Goal: Navigation & Orientation: Find specific page/section

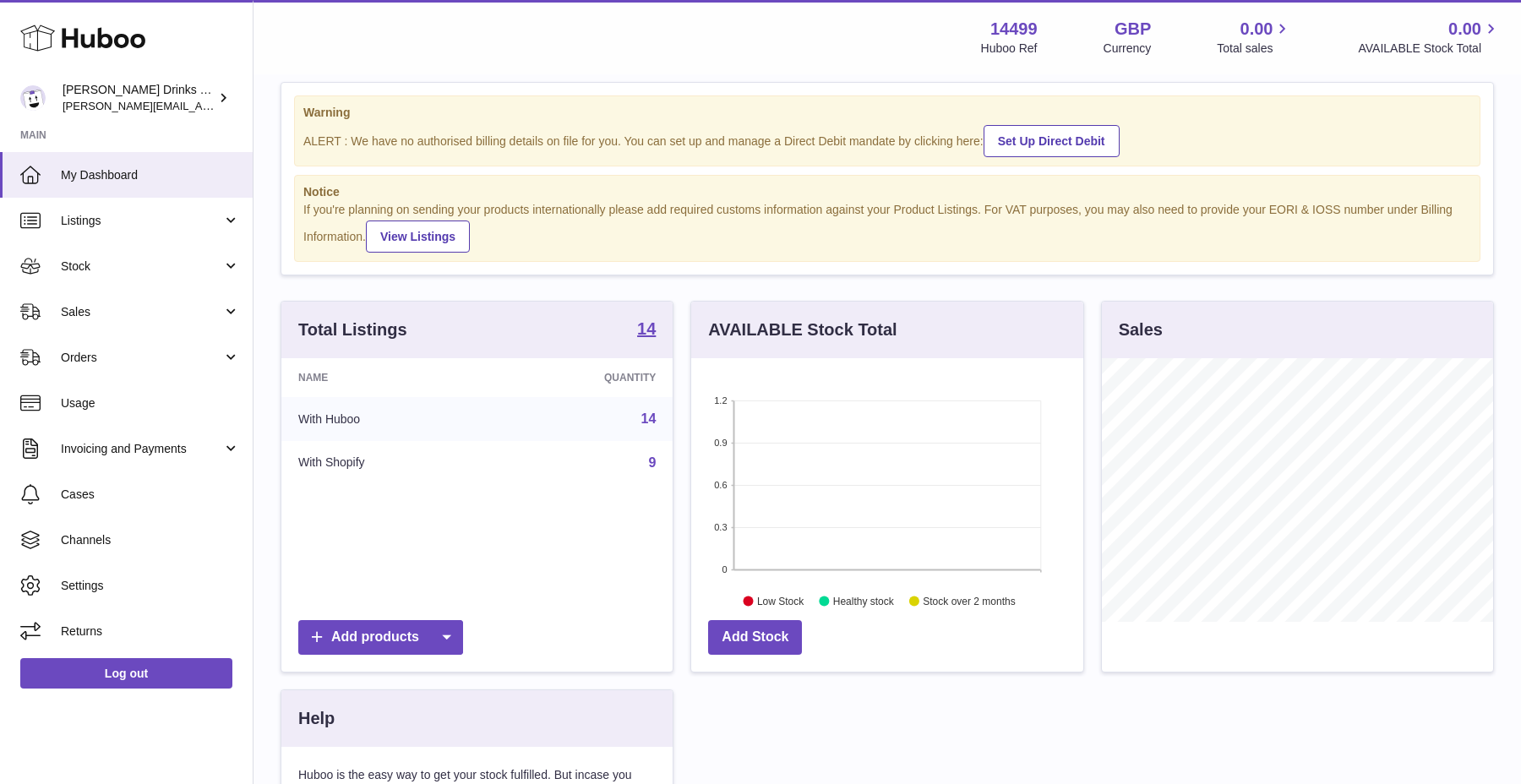
scroll to position [35, 0]
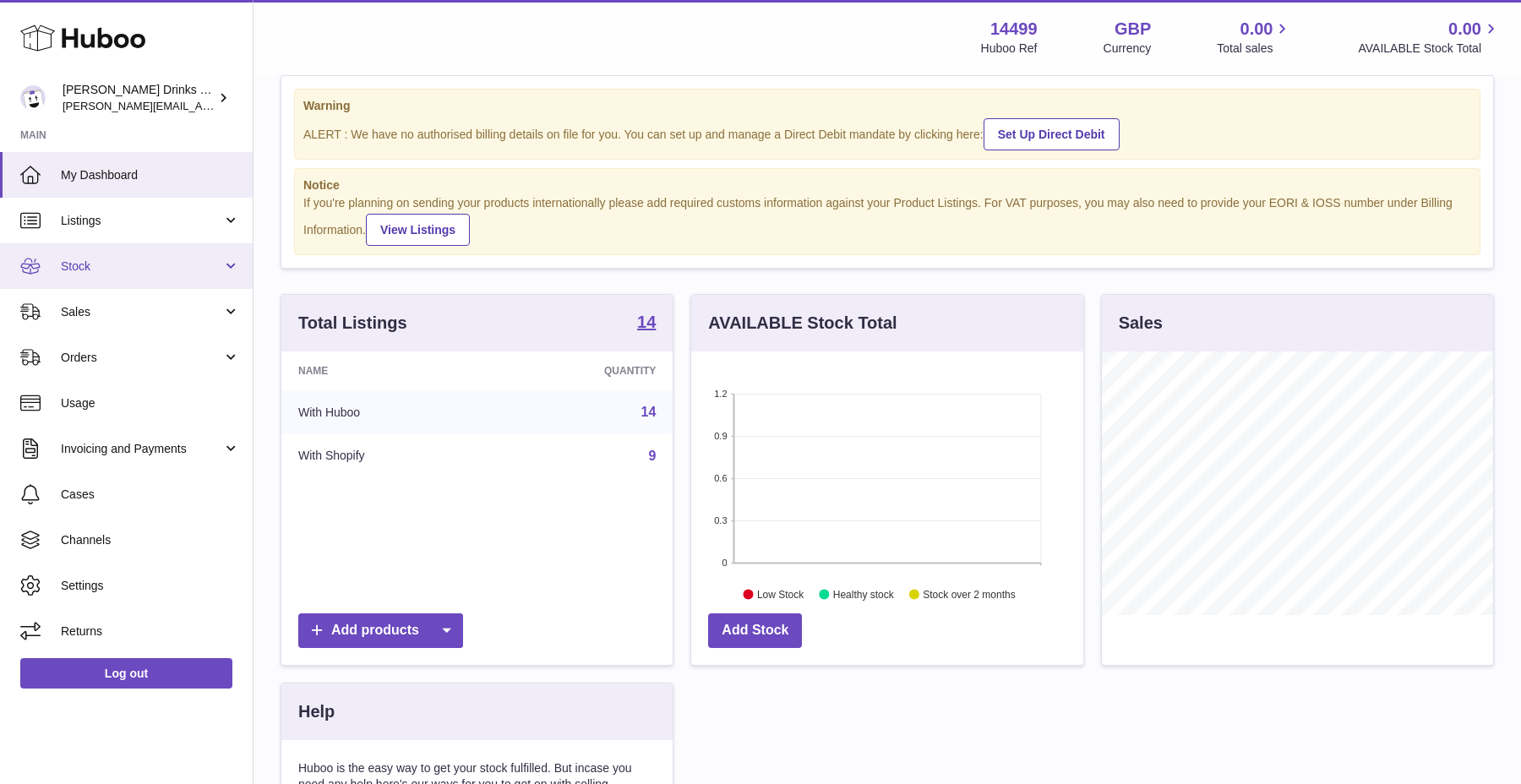
click at [188, 270] on span "Stock" at bounding box center [142, 266] width 161 height 16
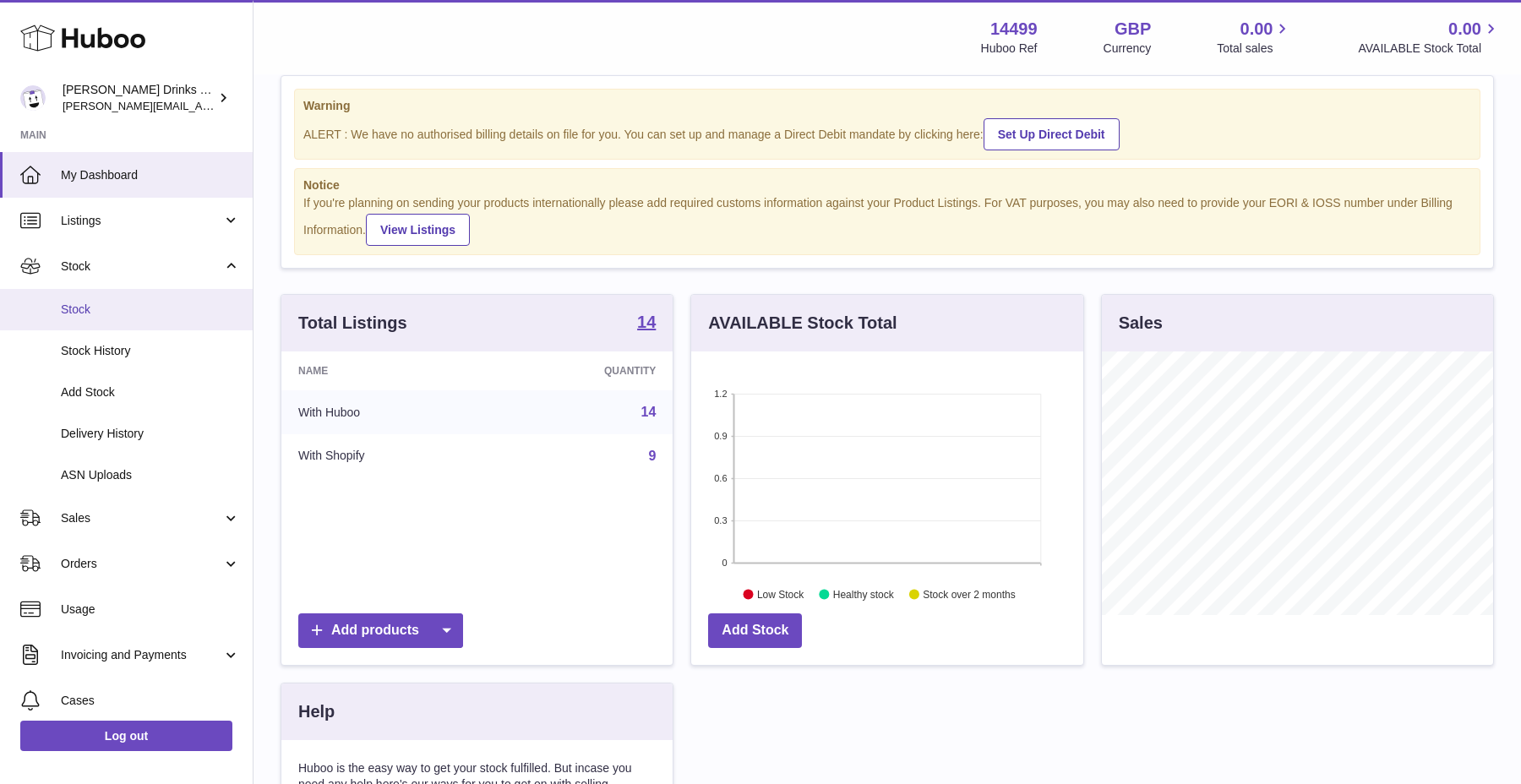
click at [176, 303] on span "Stock" at bounding box center [151, 310] width 179 height 16
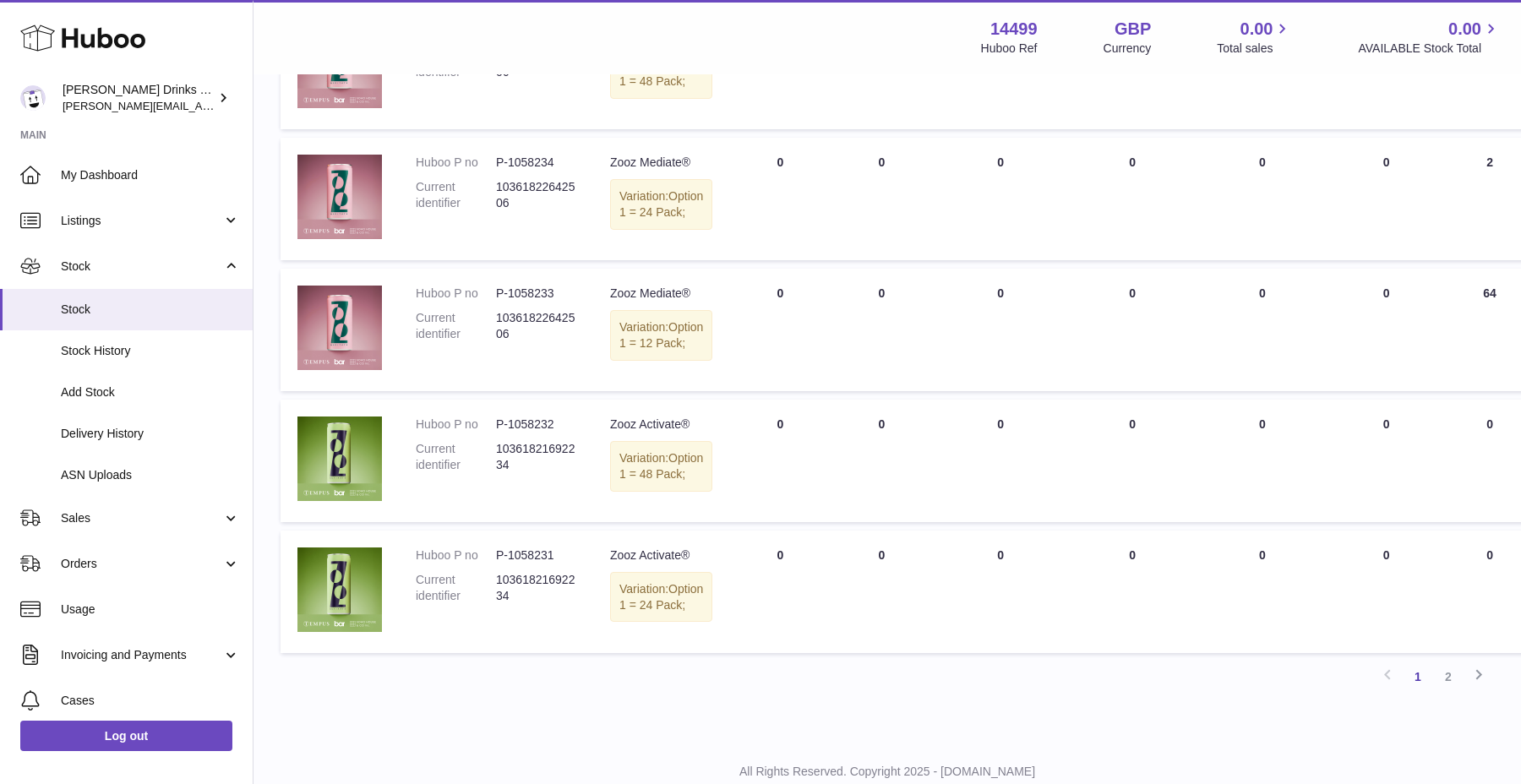
scroll to position [1423, 0]
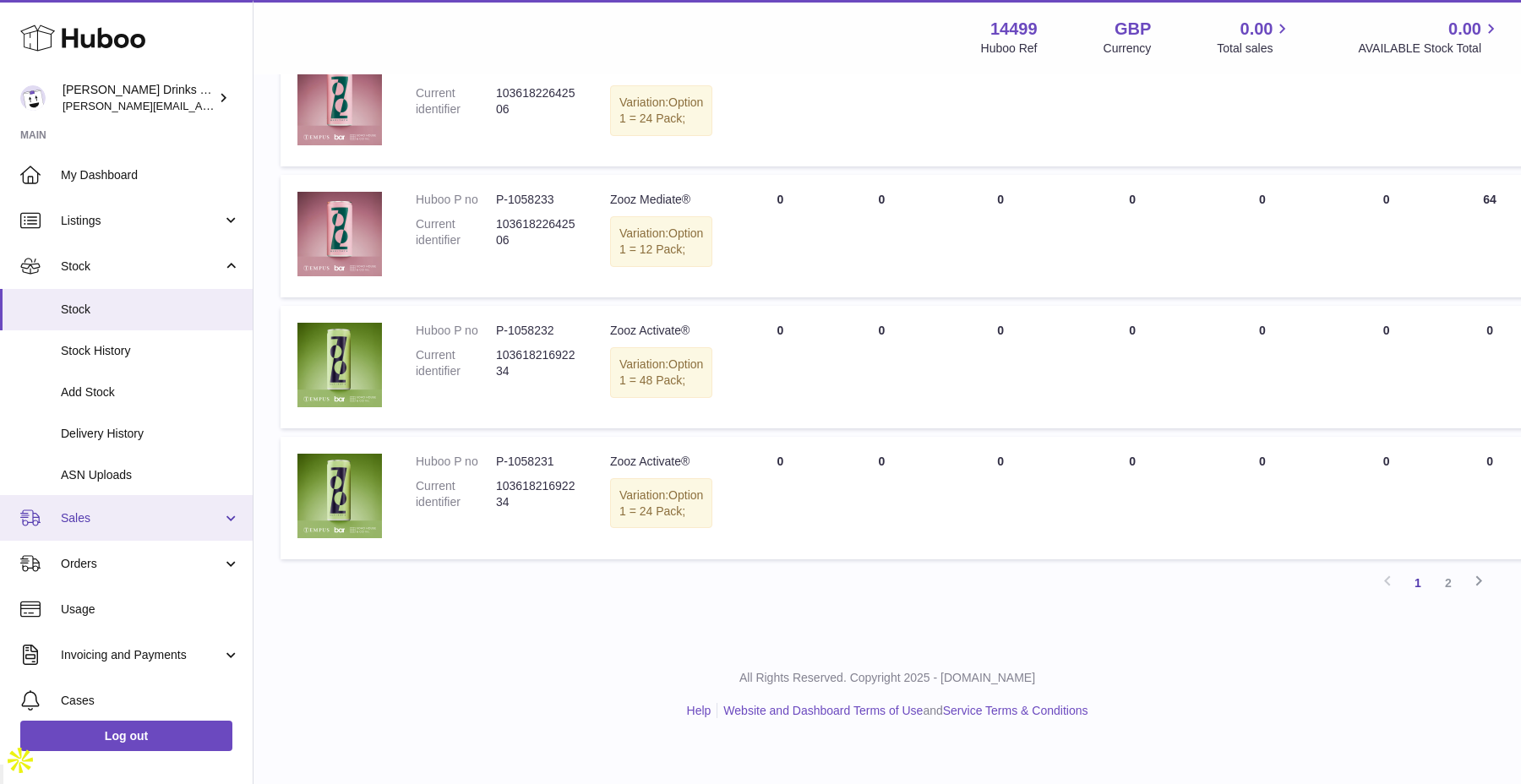
click at [96, 514] on span "Sales" at bounding box center [142, 518] width 161 height 16
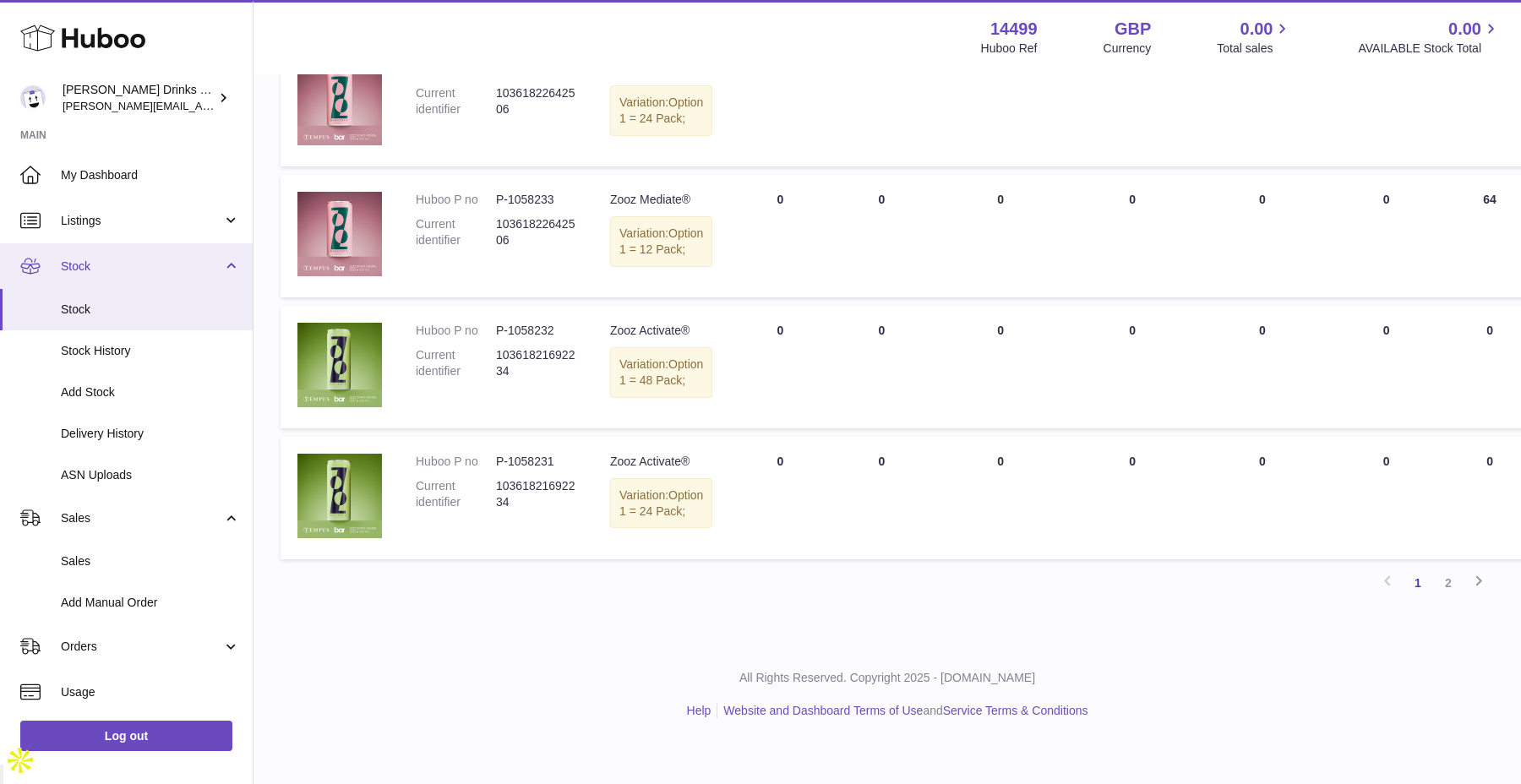
click at [136, 267] on span "Stock" at bounding box center [142, 266] width 161 height 16
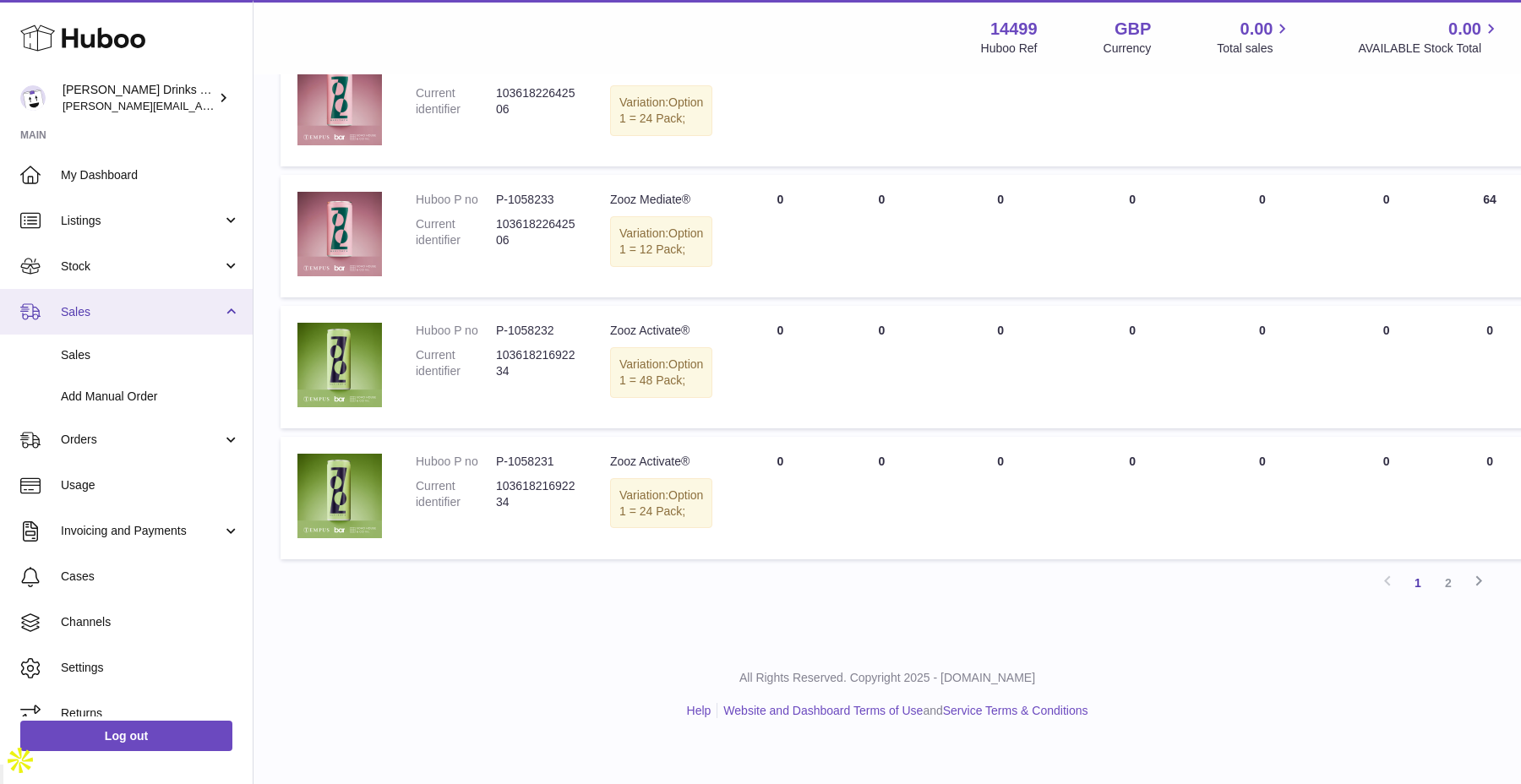
click at [137, 299] on link "Sales" at bounding box center [126, 311] width 253 height 45
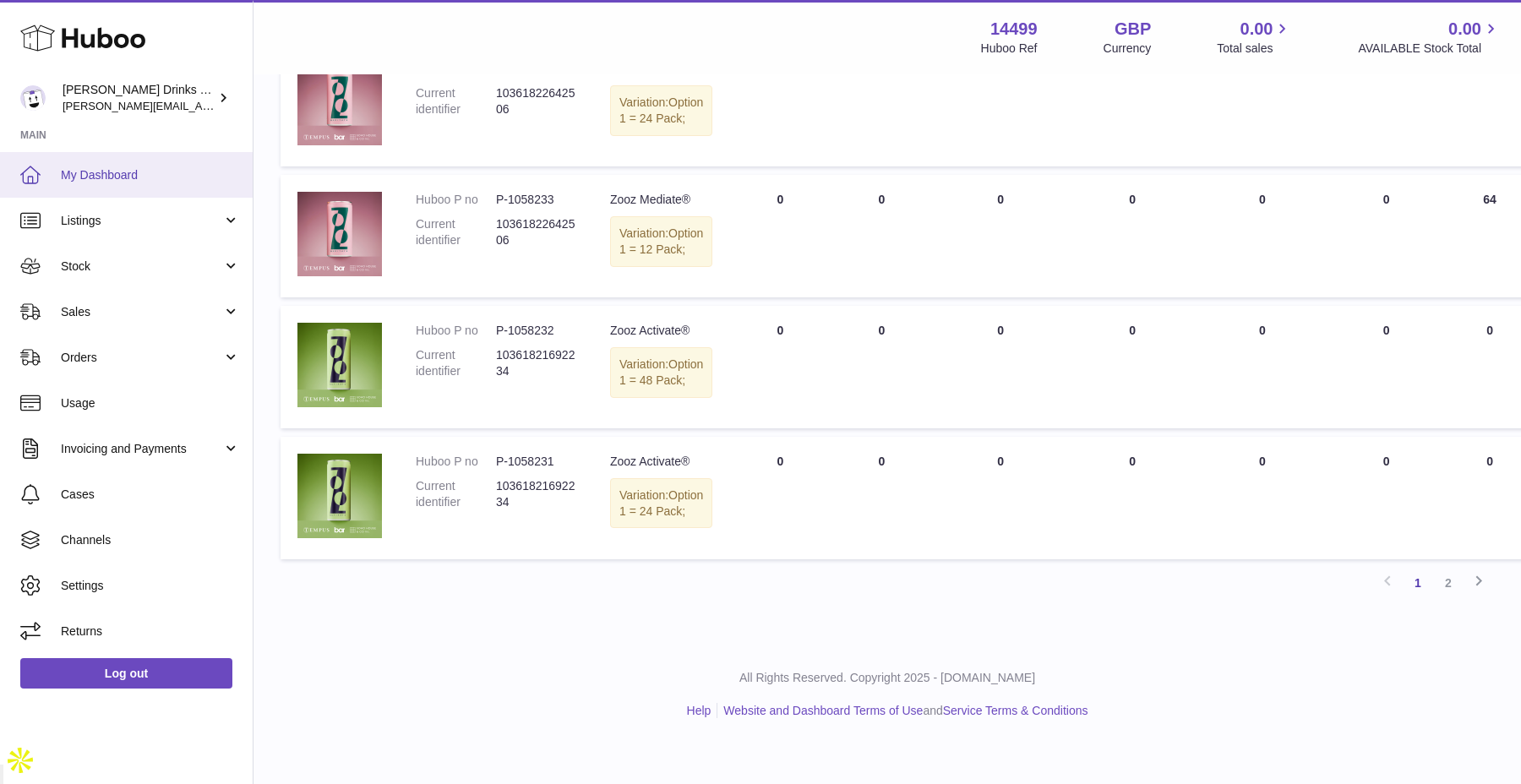
click at [126, 196] on link "My Dashboard" at bounding box center [126, 174] width 253 height 45
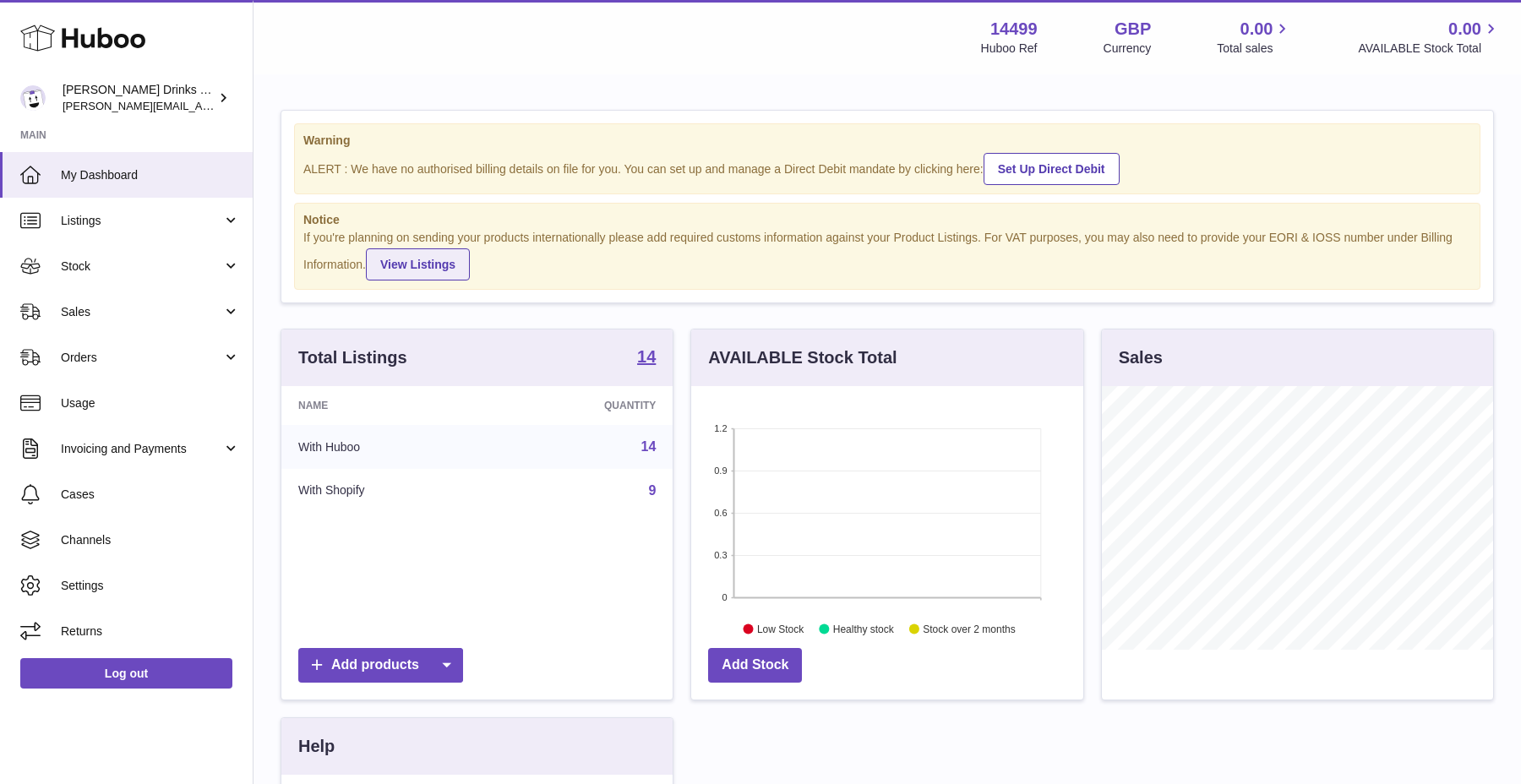
click at [465, 278] on link "View Listings" at bounding box center [417, 264] width 104 height 32
